Goal: Navigation & Orientation: Understand site structure

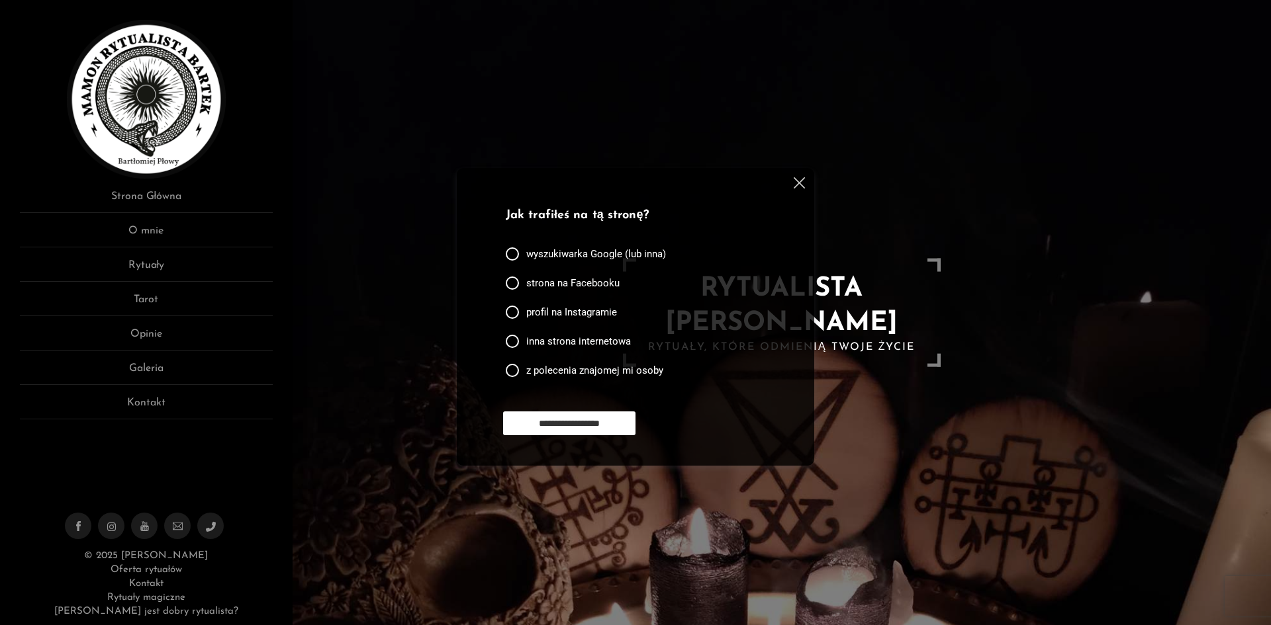
click at [804, 179] on img at bounding box center [799, 182] width 11 height 11
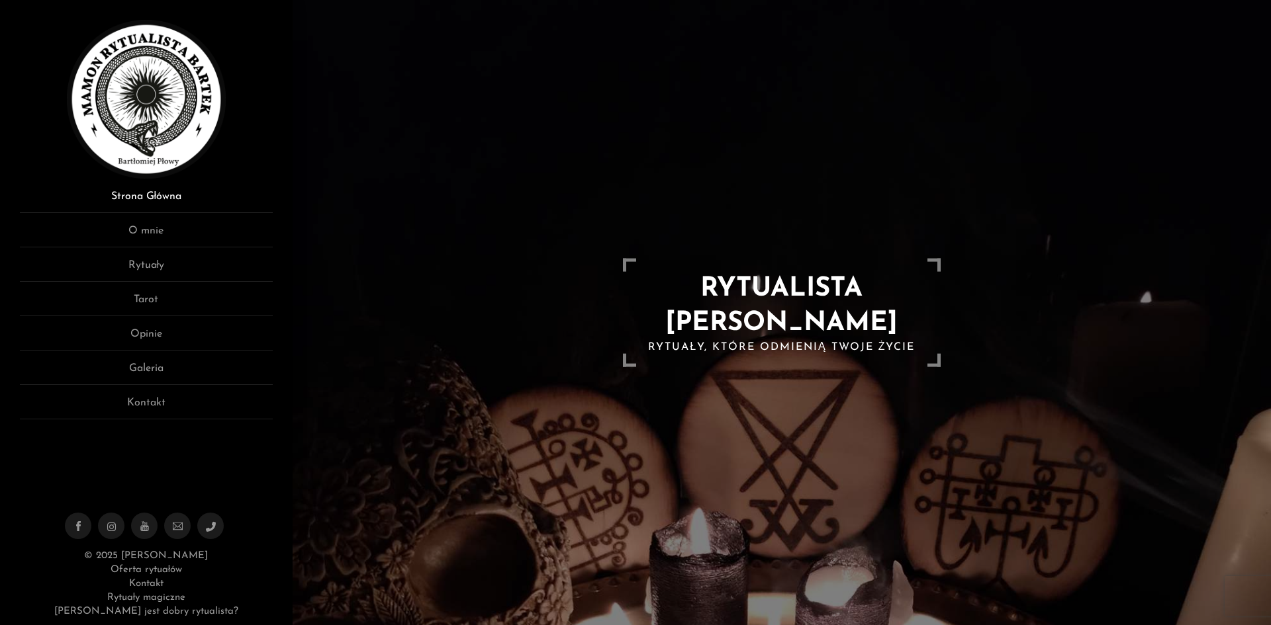
click at [169, 196] on link "Strona Główna" at bounding box center [146, 201] width 253 height 24
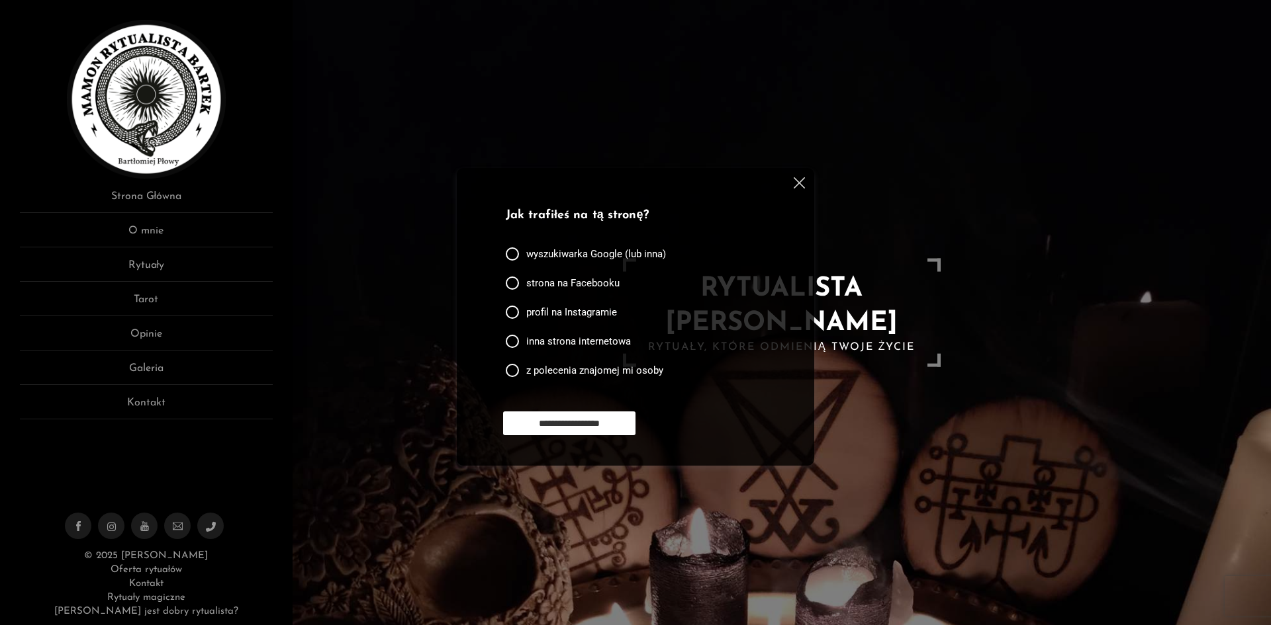
click at [805, 185] on div "**********" at bounding box center [635, 317] width 357 height 298
click at [794, 180] on div at bounding box center [797, 185] width 16 height 16
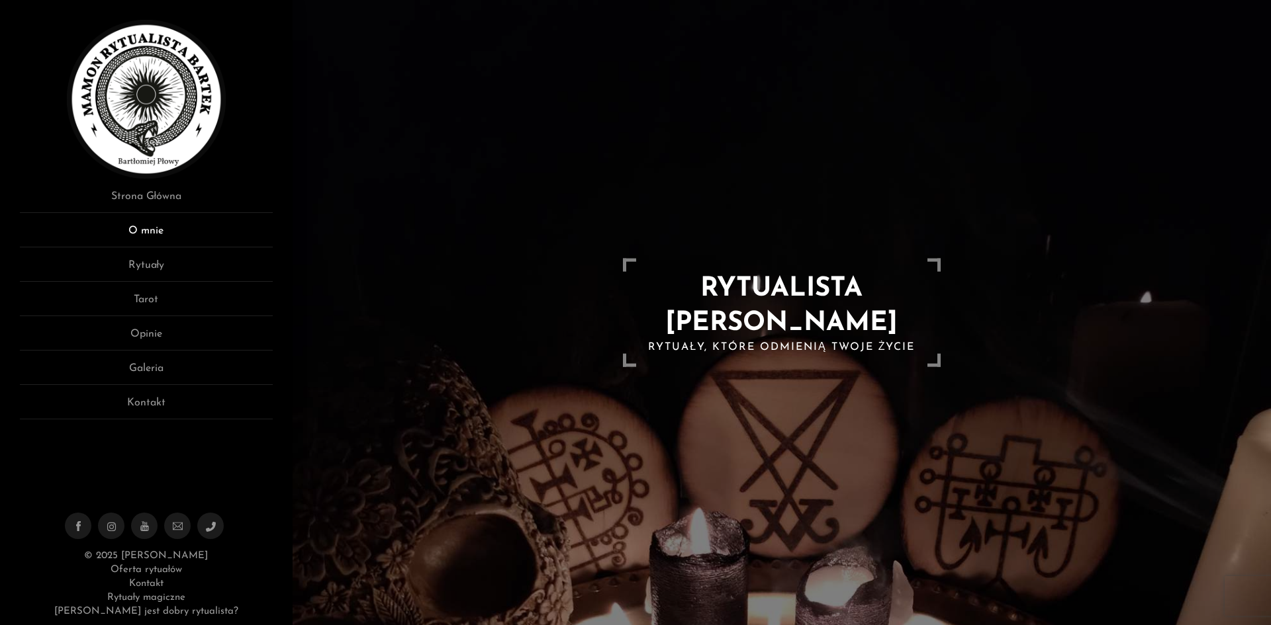
click at [148, 231] on link "O mnie" at bounding box center [146, 235] width 253 height 24
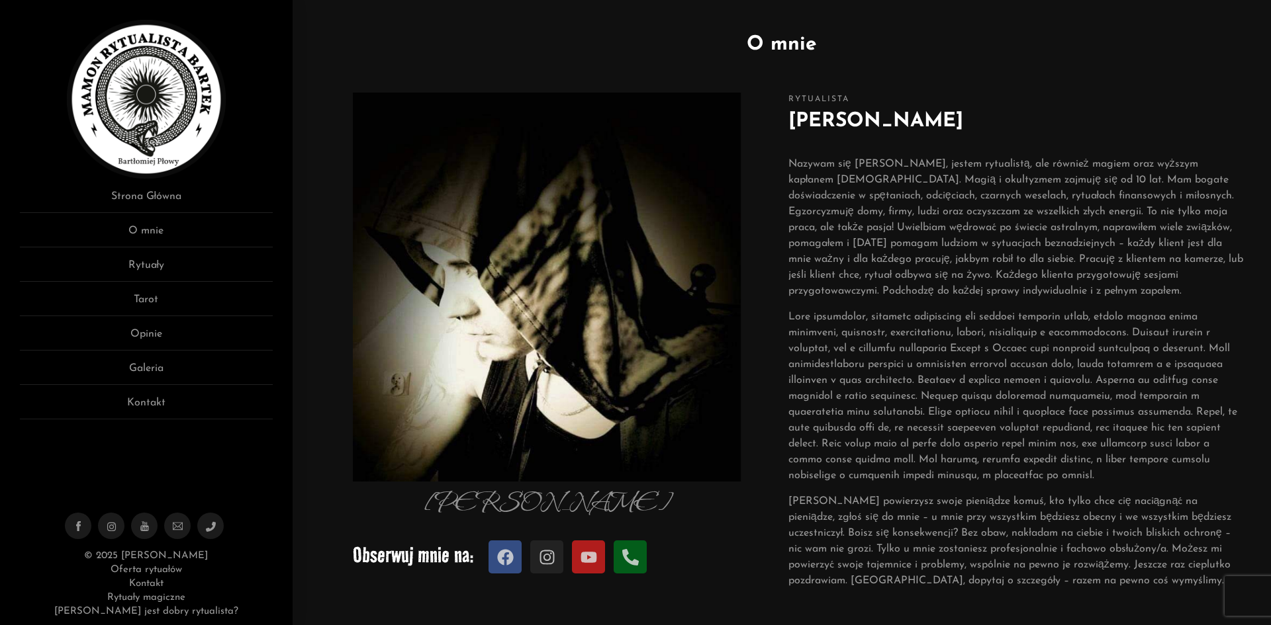
scroll to position [66, 0]
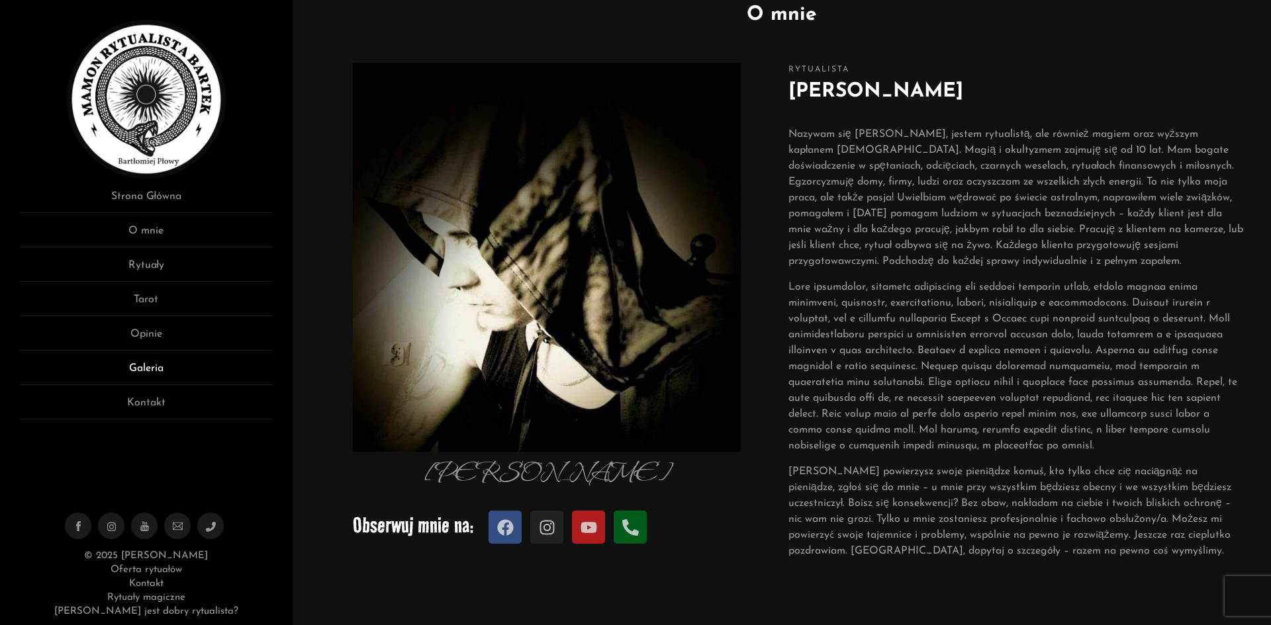
click at [156, 365] on link "Galeria" at bounding box center [146, 373] width 253 height 24
click at [152, 365] on link "Galeria" at bounding box center [146, 373] width 253 height 24
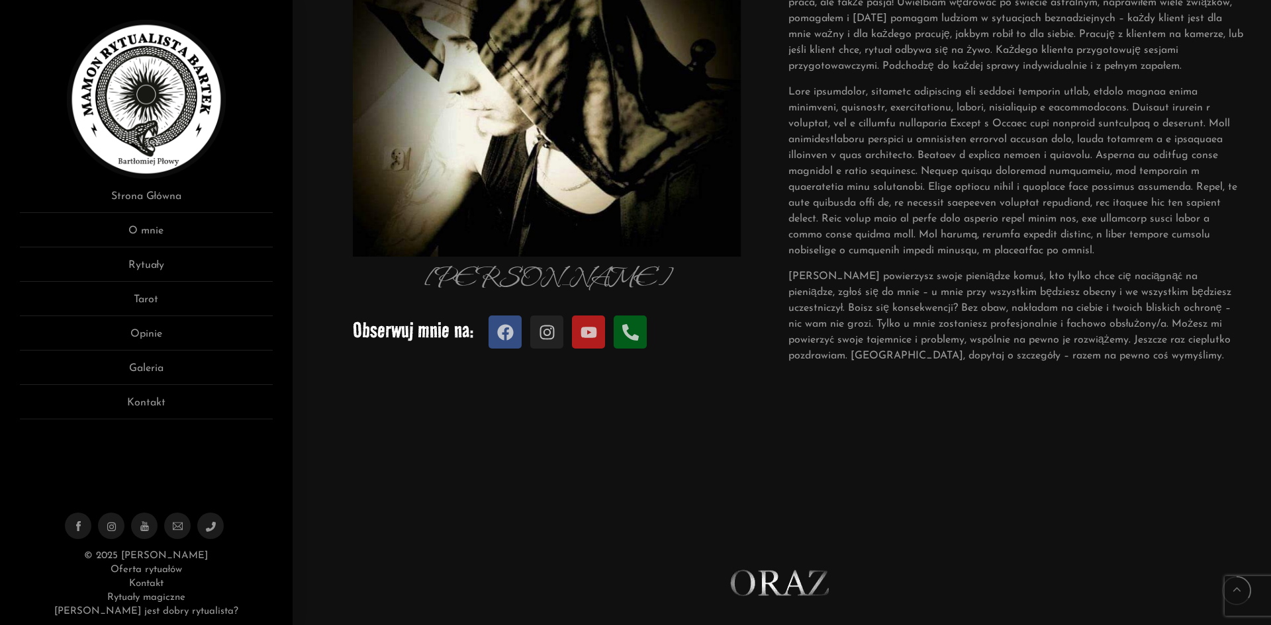
scroll to position [265, 0]
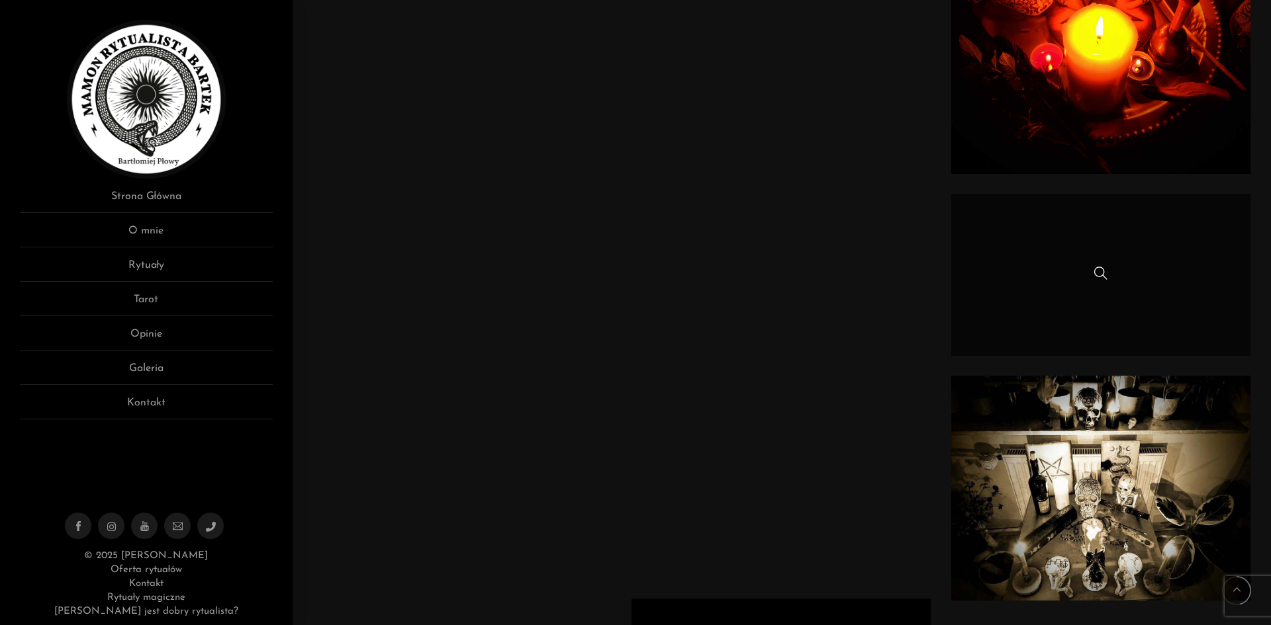
scroll to position [2780, 0]
